Goal: Check status: Check status

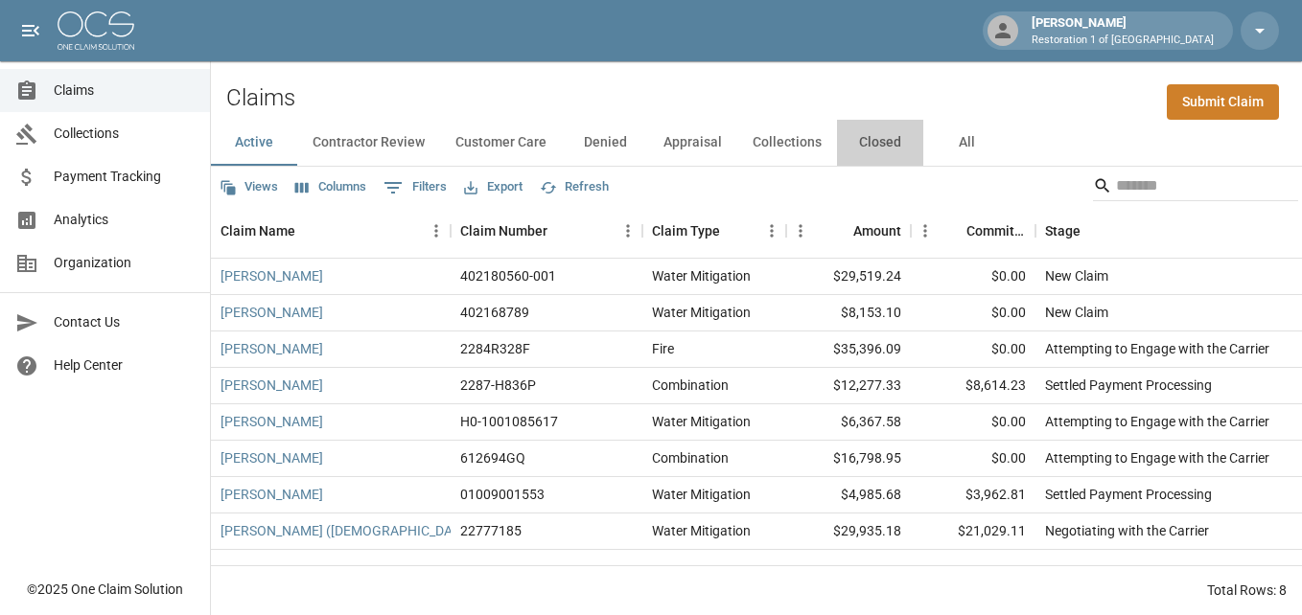
click at [877, 144] on button "Closed" at bounding box center [880, 143] width 86 height 46
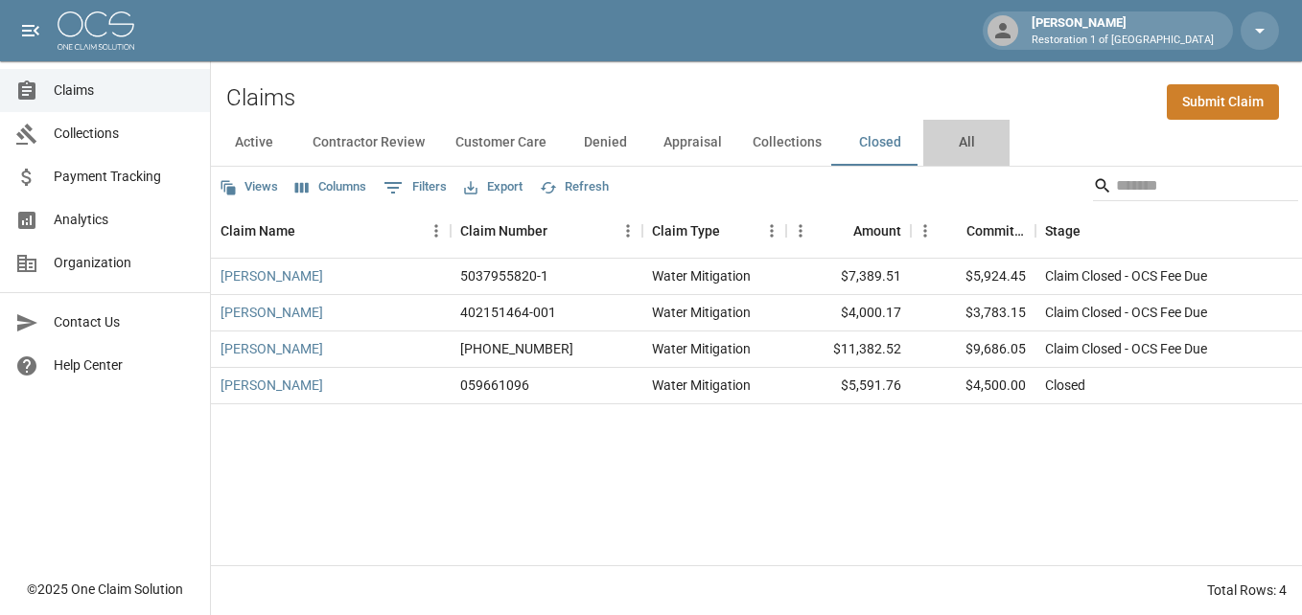
click at [960, 144] on button "All" at bounding box center [966, 143] width 86 height 46
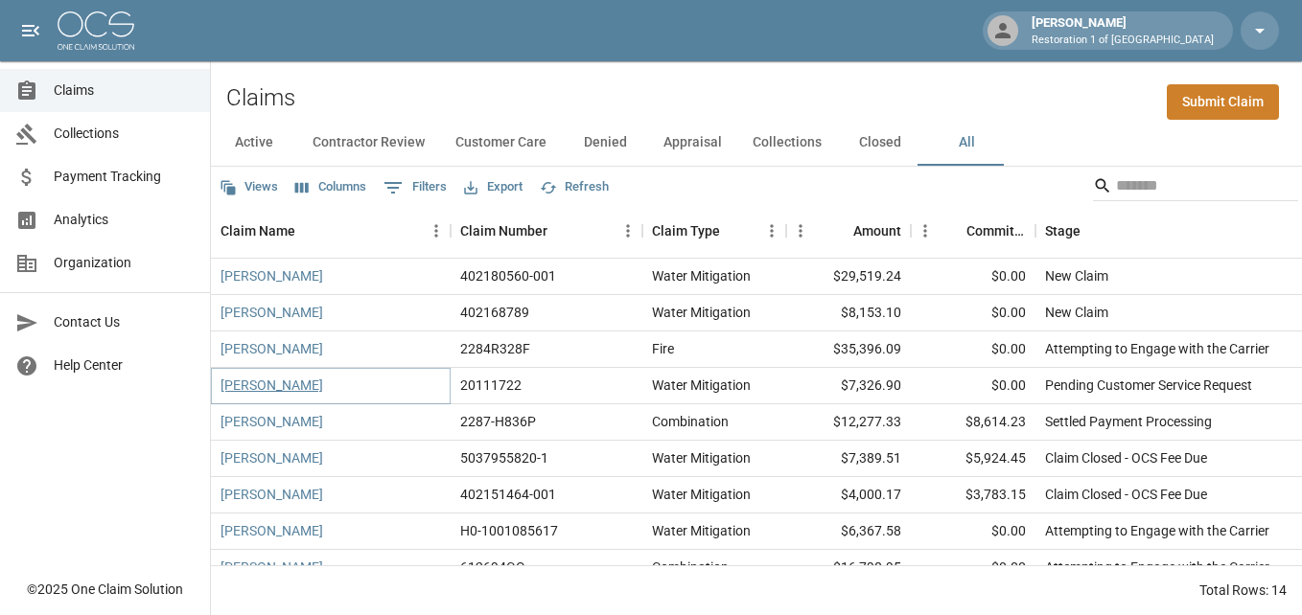
click at [257, 386] on link "[PERSON_NAME]" at bounding box center [271, 385] width 103 height 19
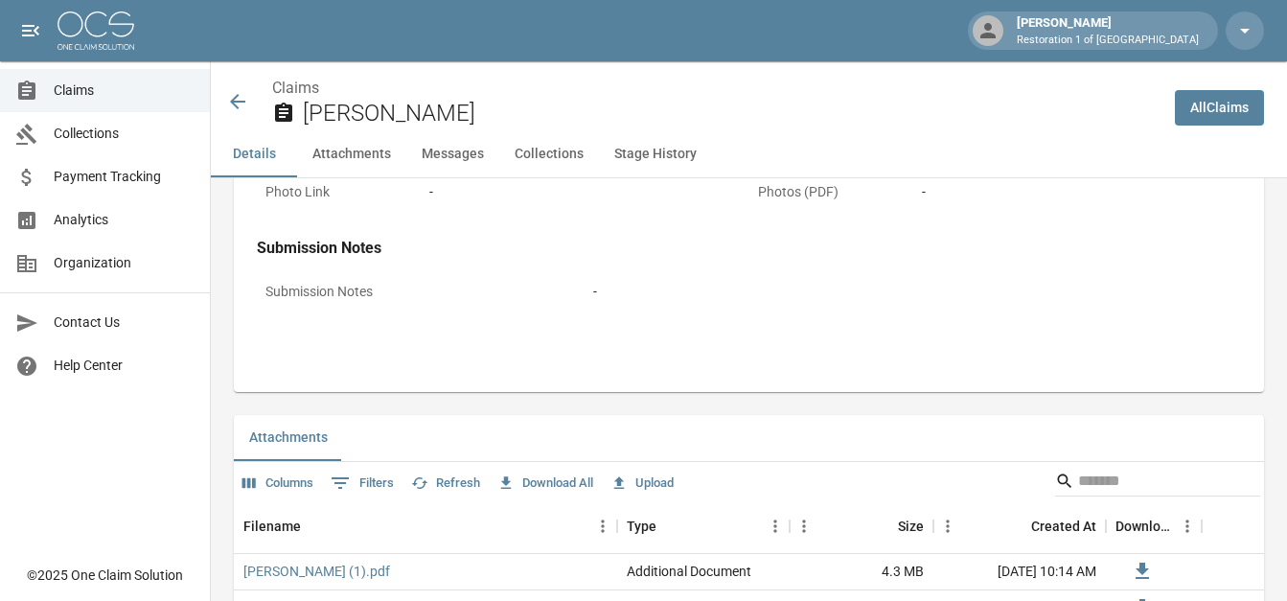
scroll to position [796, 0]
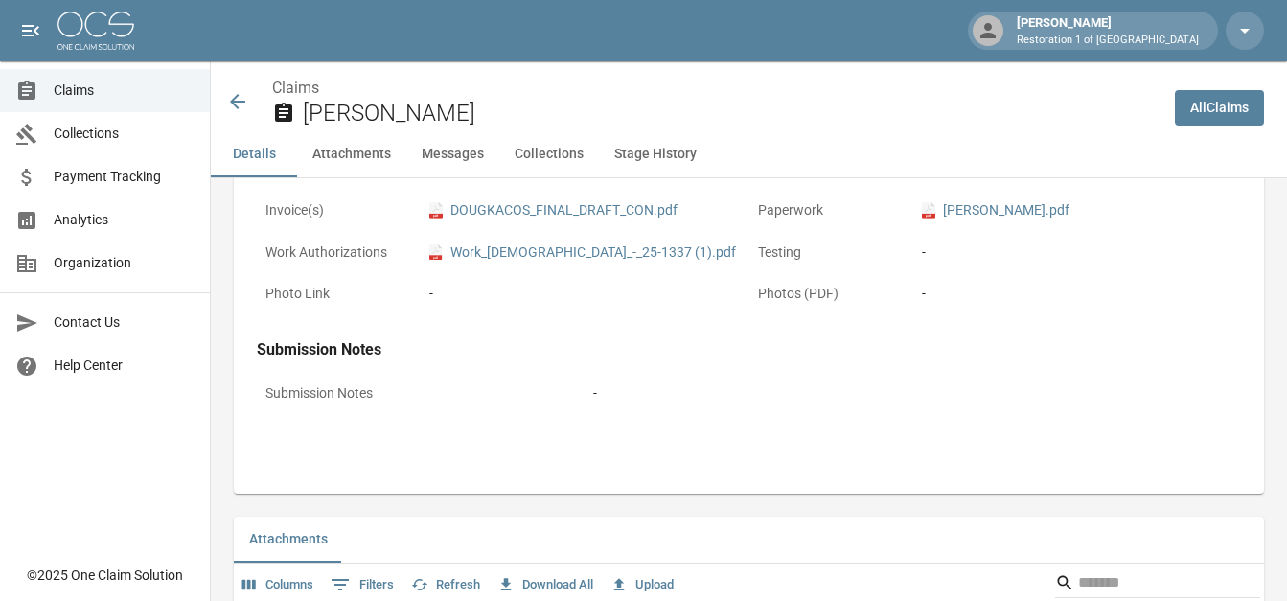
click at [1235, 115] on link "All Claims" at bounding box center [1219, 107] width 89 height 35
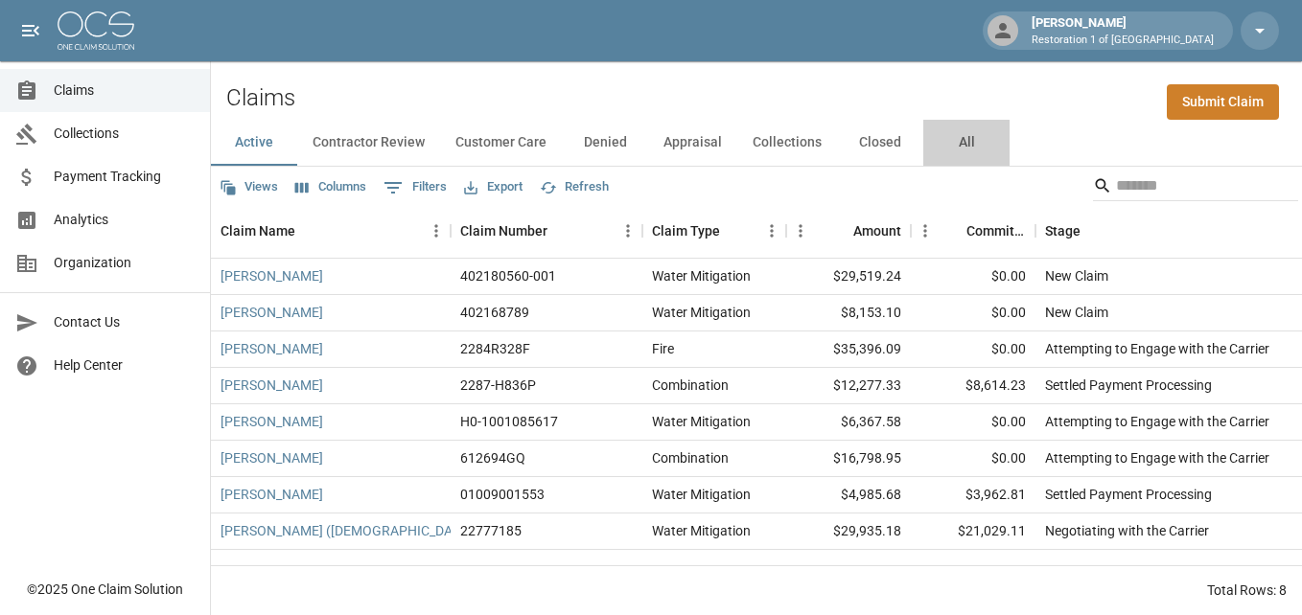
click at [960, 144] on button "All" at bounding box center [966, 143] width 86 height 46
